Goal: Find specific page/section: Find specific page/section

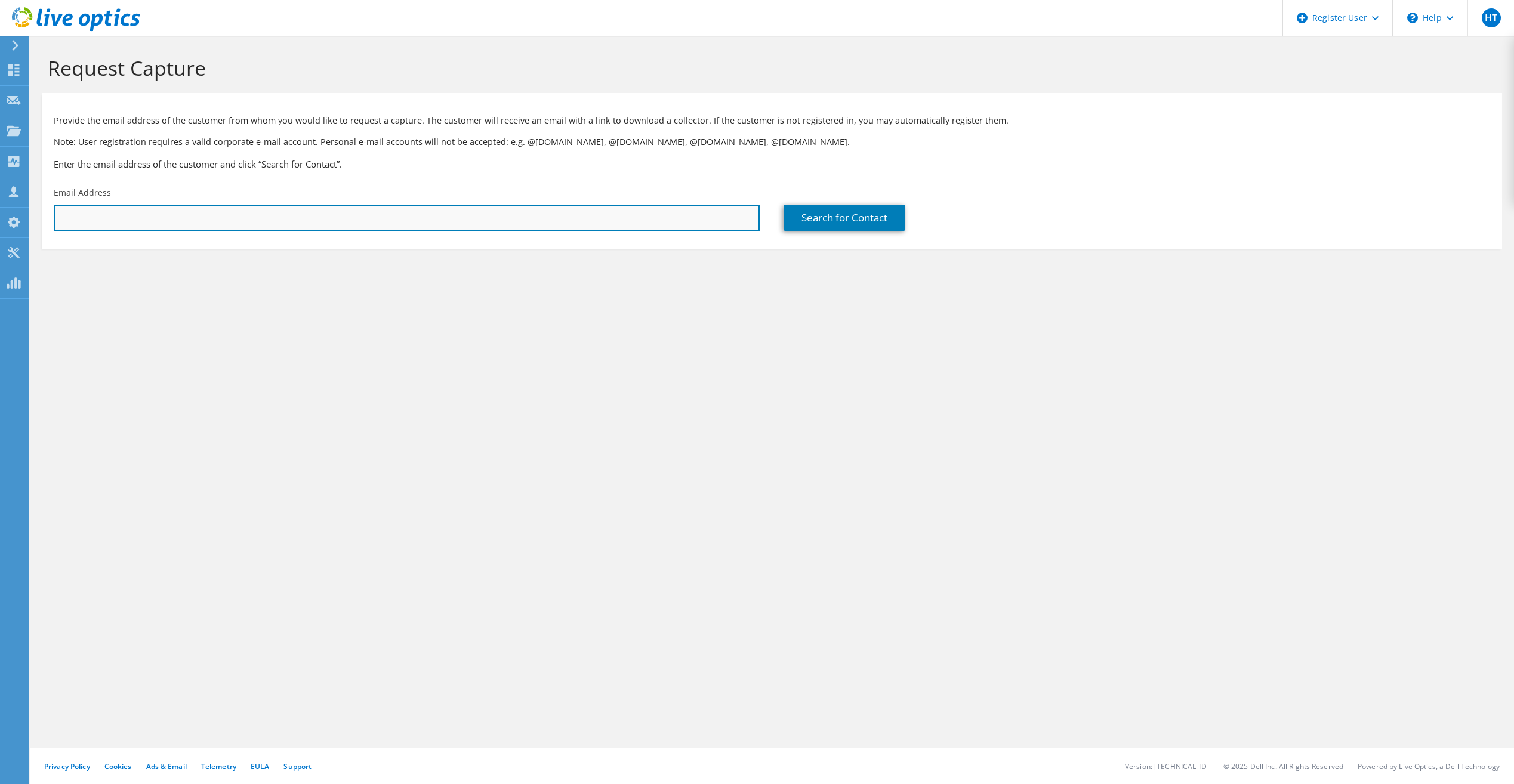
click at [233, 224] on input "text" at bounding box center [407, 218] width 706 height 26
paste input "[EMAIL_ADDRESS][DOMAIN_NAME]"
type input "[EMAIL_ADDRESS][DOMAIN_NAME]"
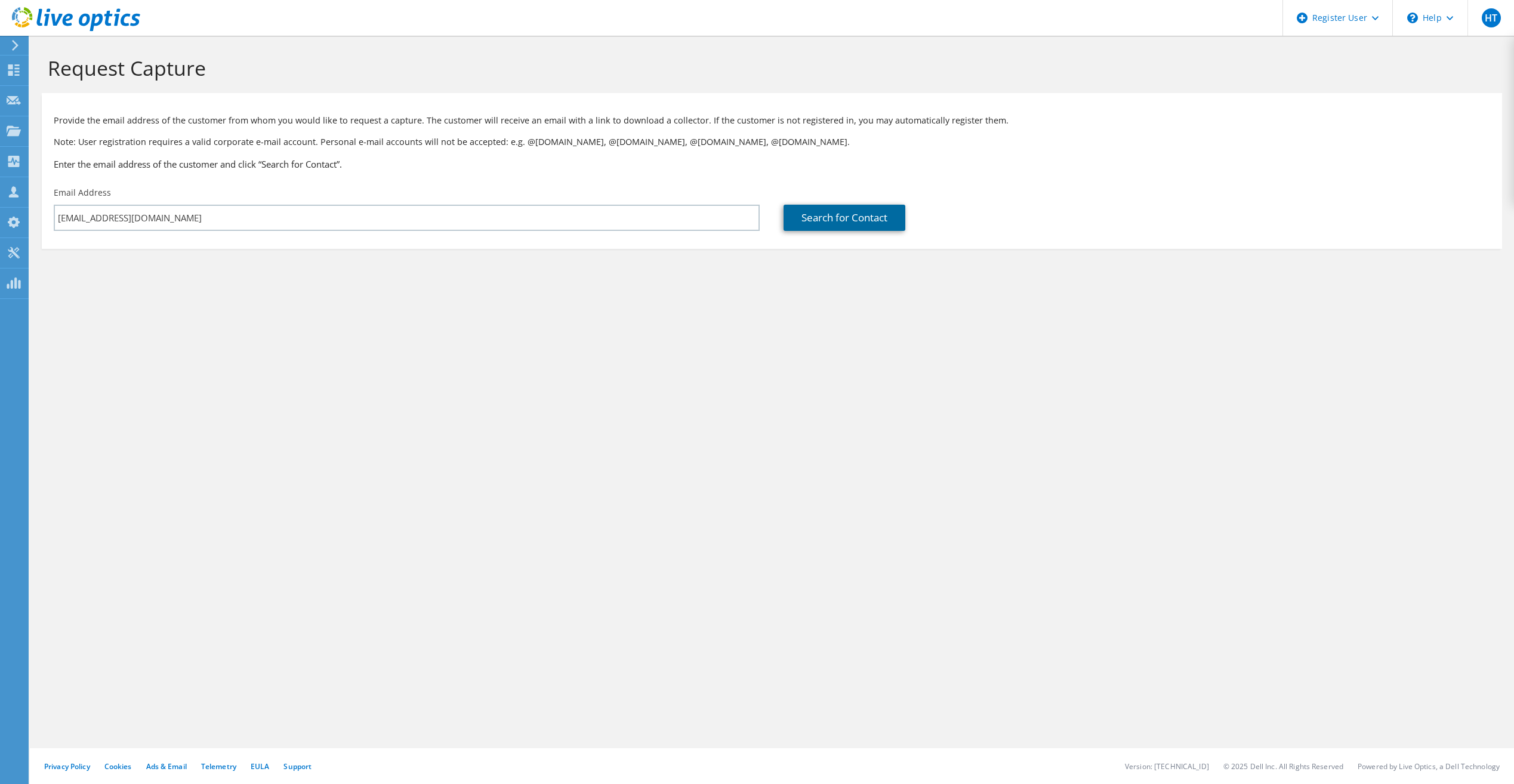
click at [856, 224] on link "Search for Contact" at bounding box center [845, 218] width 122 height 26
type input "HEALTH AND WELFARE (OTHER)"
type input "Y"
type input "Hailemarian"
type input "[GEOGRAPHIC_DATA]"
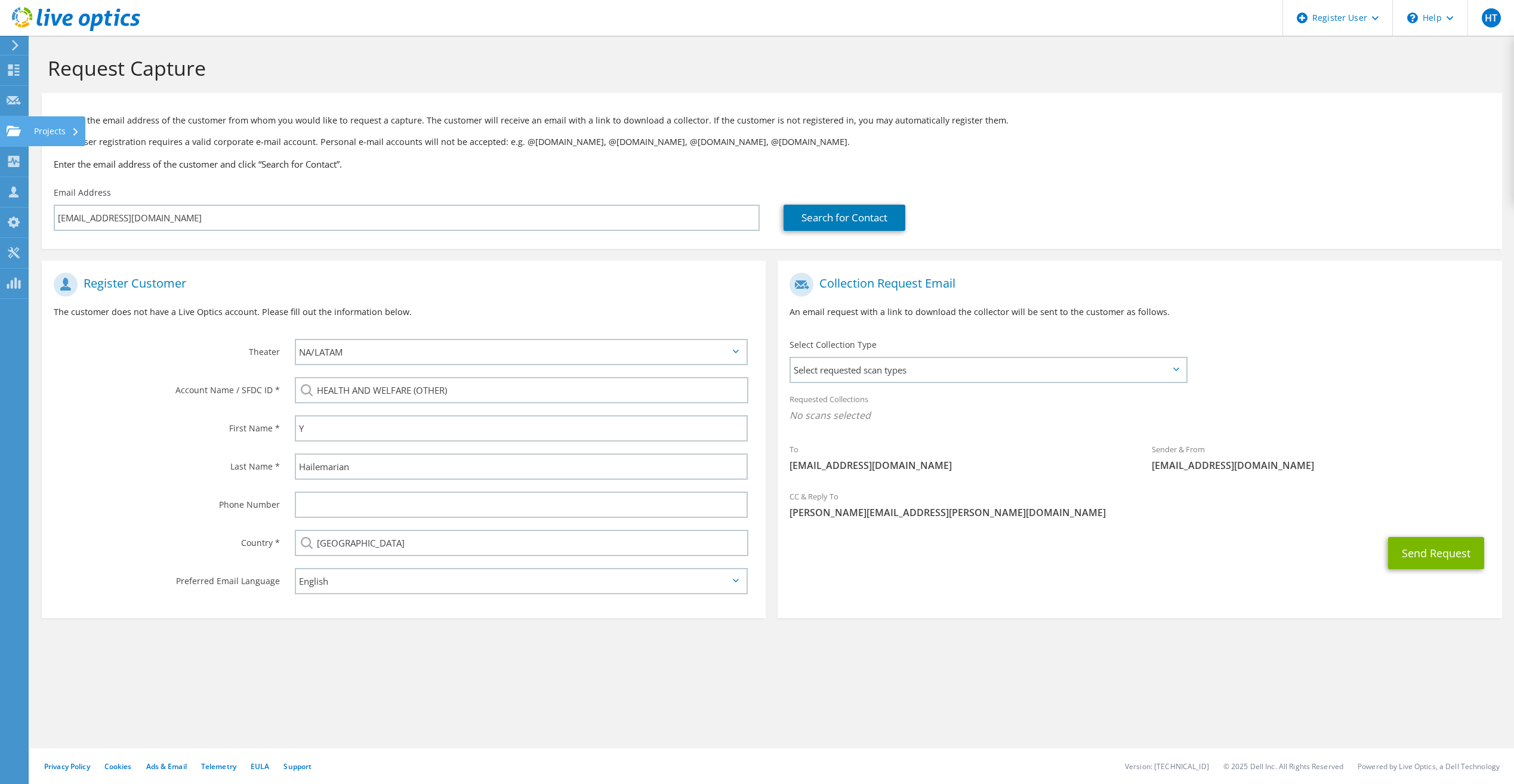
click at [12, 138] on div at bounding box center [14, 132] width 14 height 13
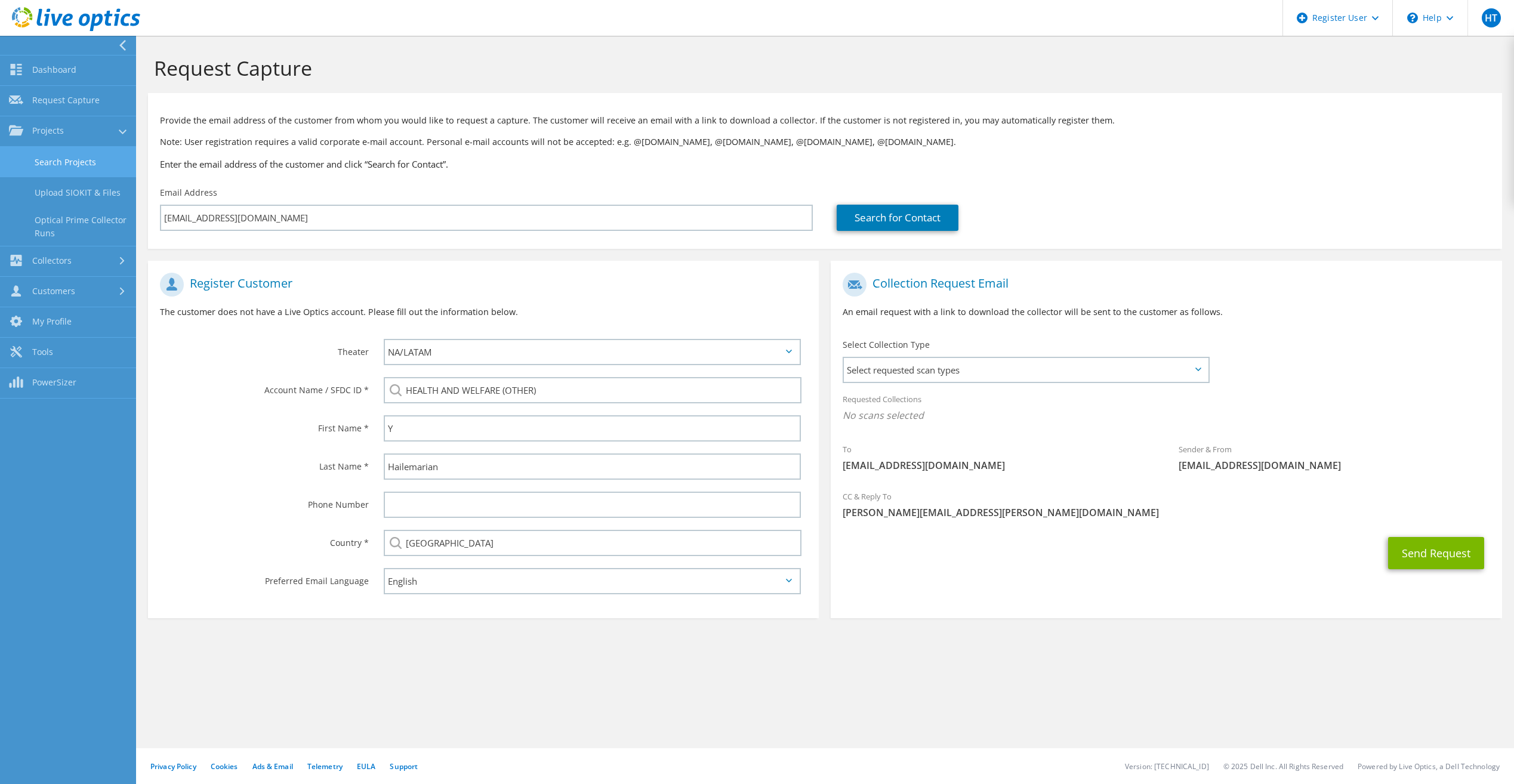
click at [60, 161] on link "Search Projects" at bounding box center [68, 162] width 136 height 30
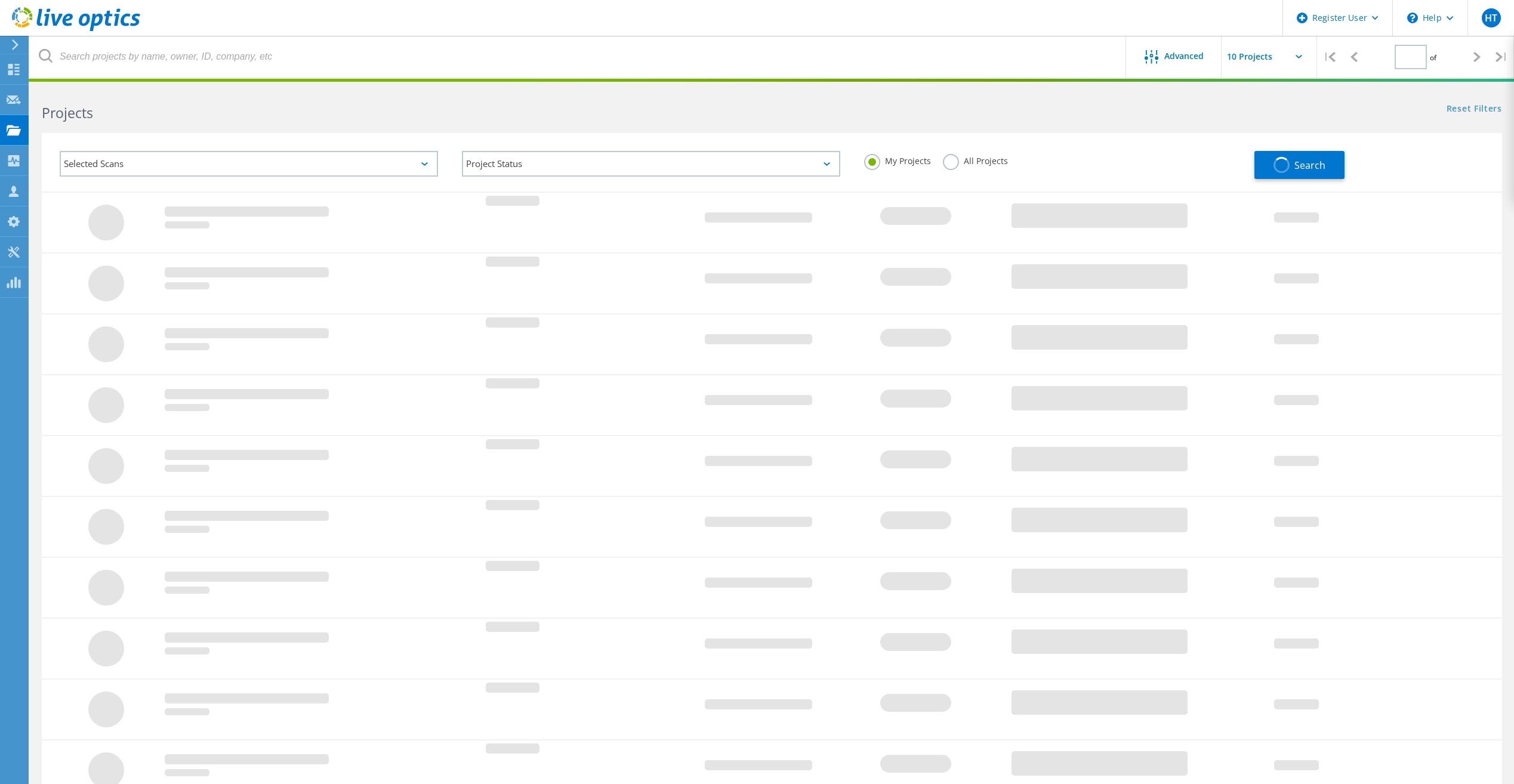
type input "1"
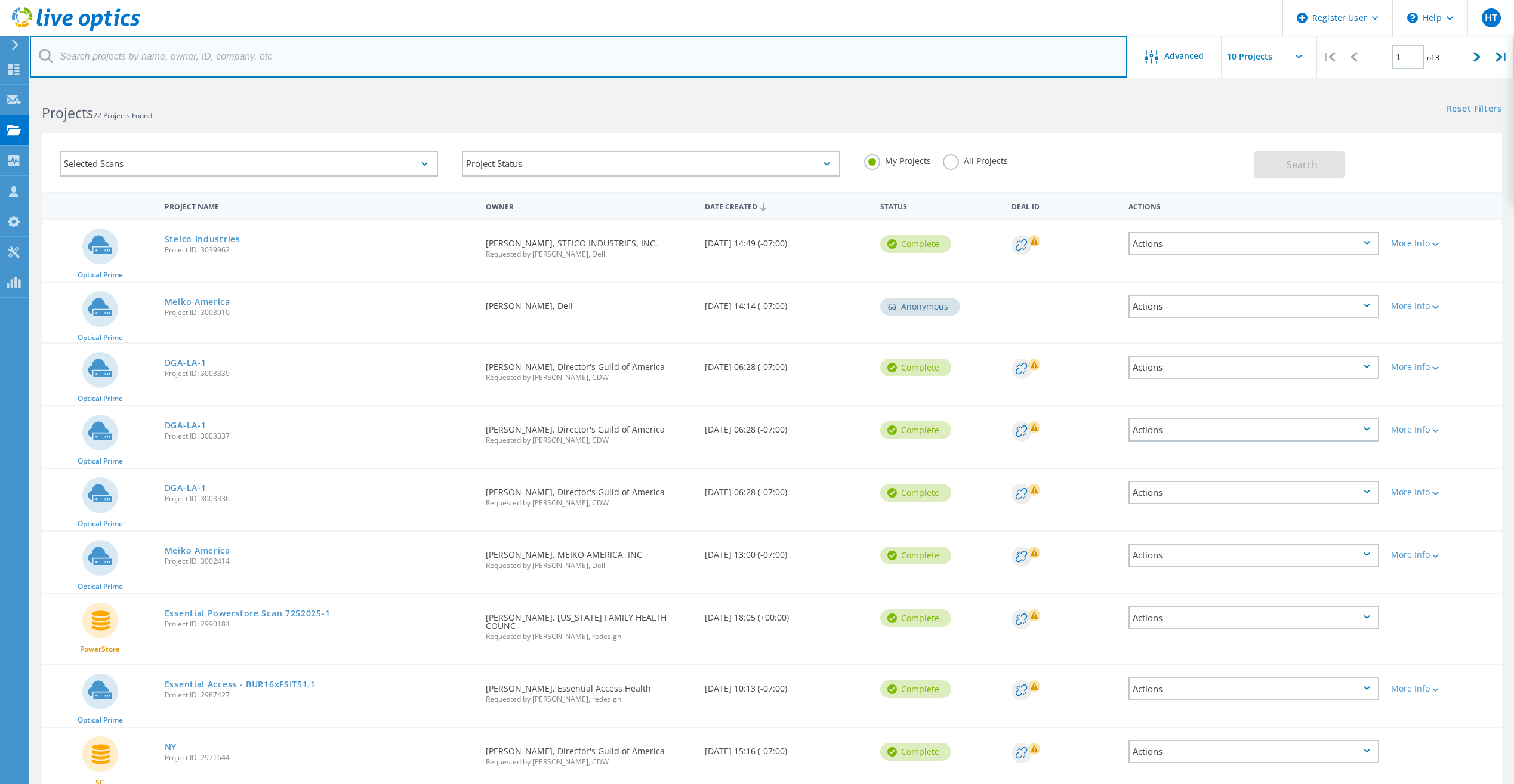
click at [292, 55] on input "text" at bounding box center [578, 56] width 1097 height 42
paste input "[EMAIL_ADDRESS][DOMAIN_NAME]"
type input "[EMAIL_ADDRESS][DOMAIN_NAME]"
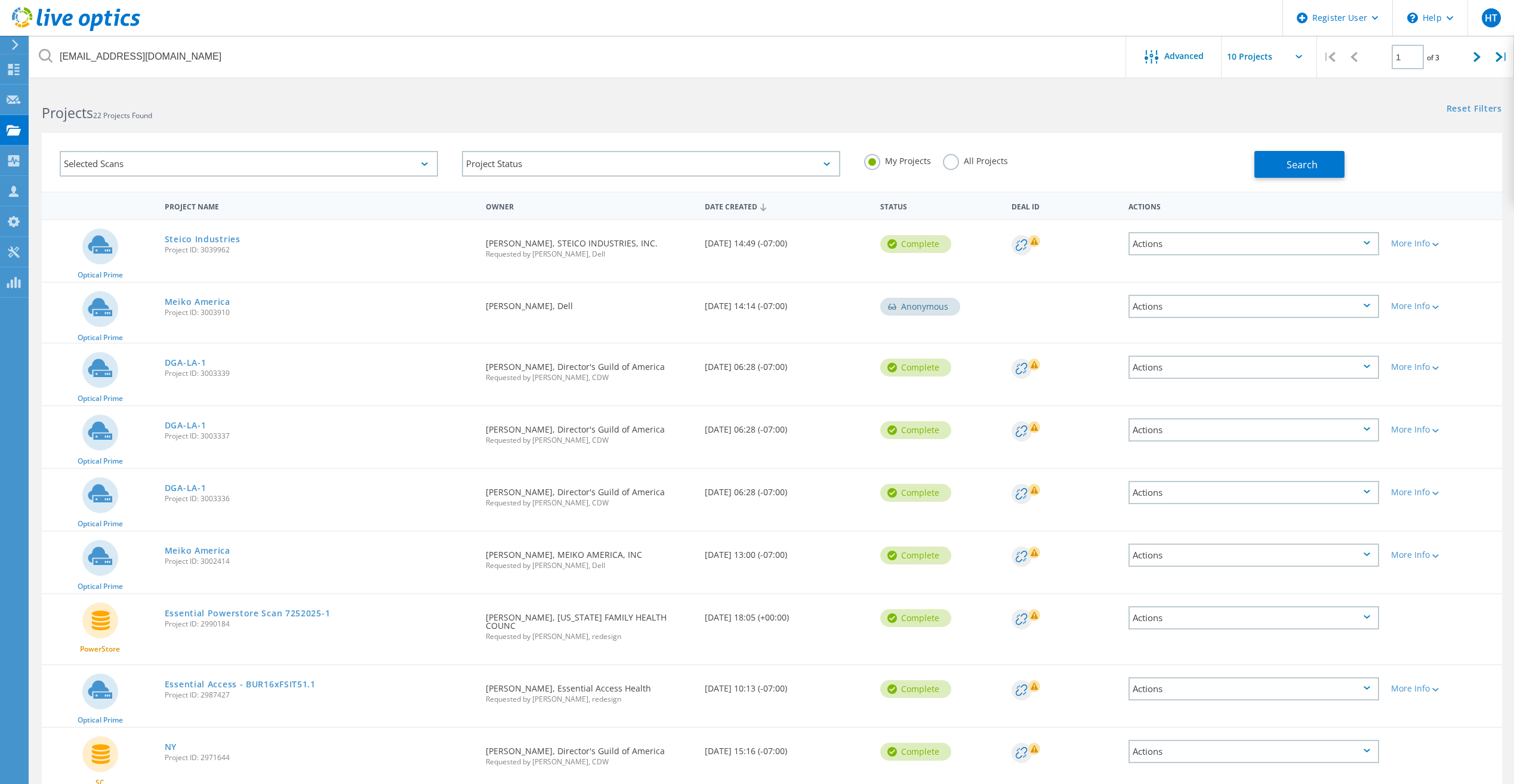
click at [1279, 53] on input "text" at bounding box center [1281, 56] width 119 height 42
click at [1188, 54] on span "Advanced" at bounding box center [1184, 56] width 40 height 8
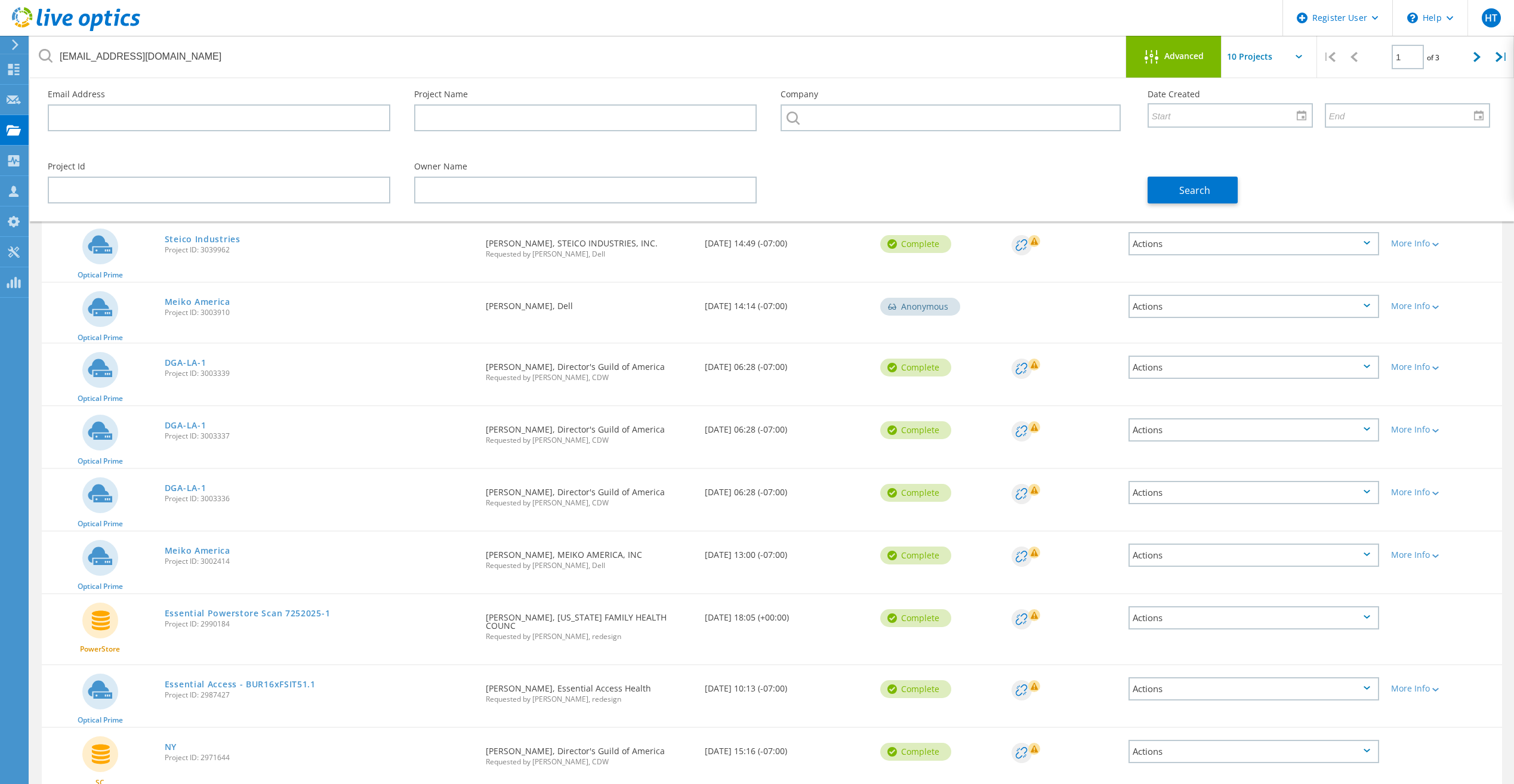
click at [1383, 150] on div "Email Address Project Name Company Date Created" at bounding box center [769, 114] width 1466 height 73
click at [1218, 193] on button "Search" at bounding box center [1193, 190] width 90 height 27
